Goal: Task Accomplishment & Management: Manage account settings

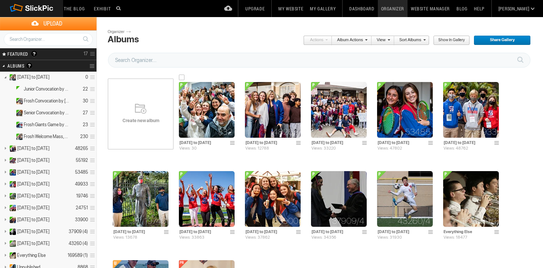
click at [216, 88] on img at bounding box center [207, 110] width 56 height 56
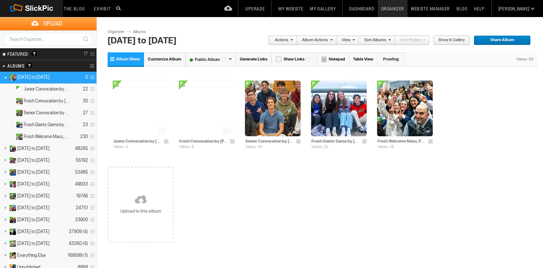
click at [113, 59] on link "Album Menu" at bounding box center [126, 59] width 36 height 14
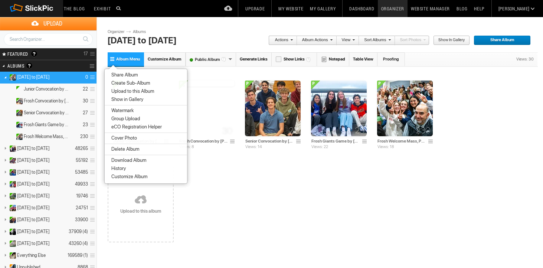
click at [122, 84] on span "Create Sub-Album" at bounding box center [129, 83] width 41 height 6
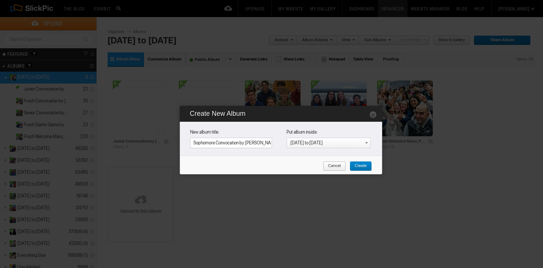
scroll to position [0, 1]
type input "Sophomore Convocation by [PERSON_NAME]"
click at [363, 166] on span "Create" at bounding box center [357, 166] width 17 height 10
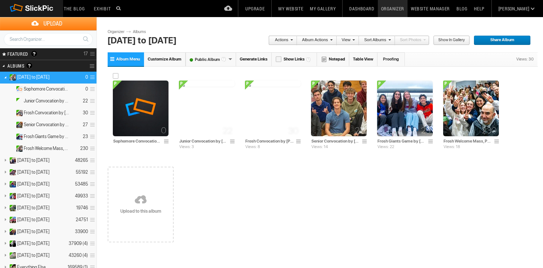
click at [140, 116] on img at bounding box center [141, 108] width 56 height 56
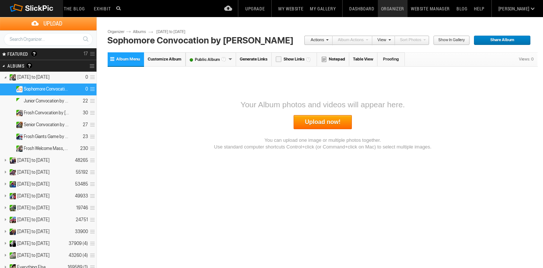
click at [323, 124] on link "Upload now!" at bounding box center [322, 122] width 59 height 14
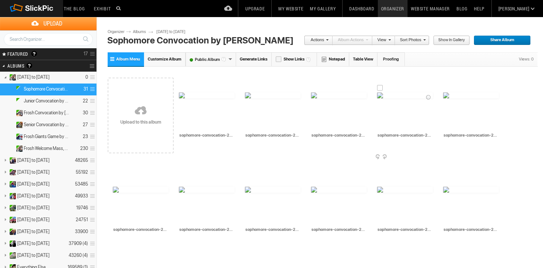
click at [433, 155] on span at bounding box center [431, 157] width 7 height 6
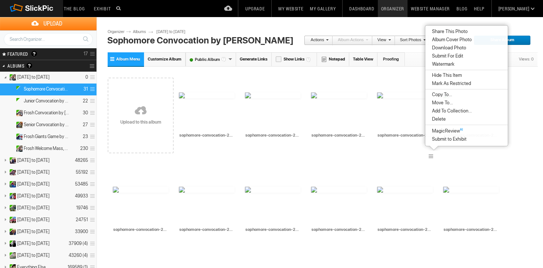
click at [461, 40] on span "Album Cover Photo" at bounding box center [450, 40] width 42 height 6
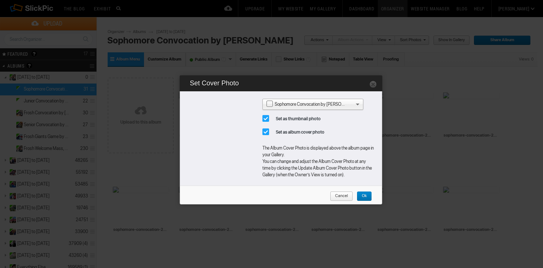
click at [367, 197] on link "Ok" at bounding box center [363, 196] width 15 height 10
